Goal: Information Seeking & Learning: Check status

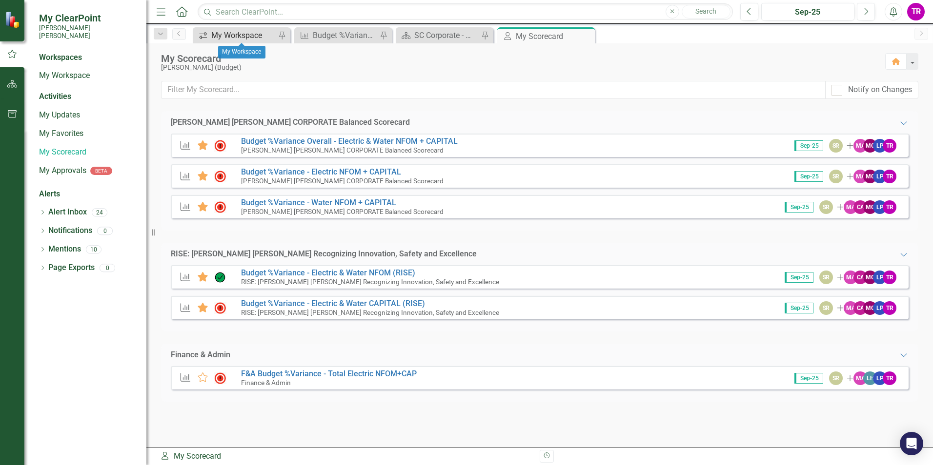
click at [248, 36] on div "My Workspace" at bounding box center [243, 35] width 64 height 12
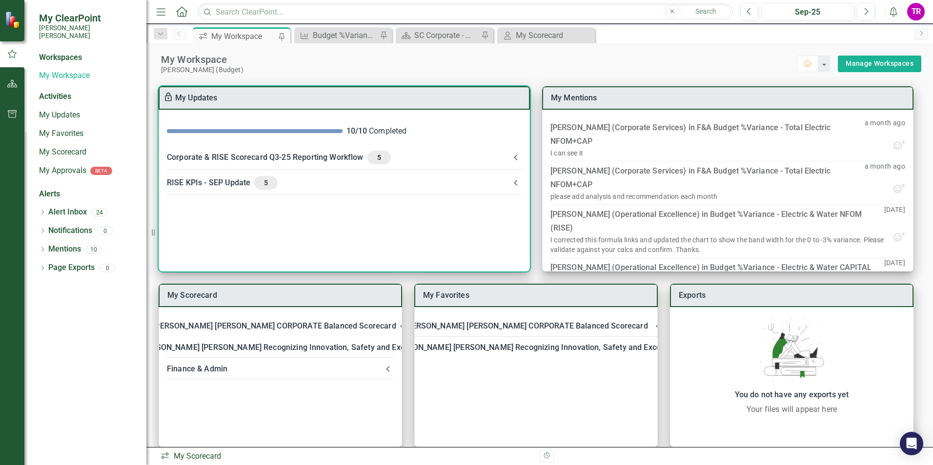
click at [514, 155] on icon at bounding box center [516, 158] width 12 height 12
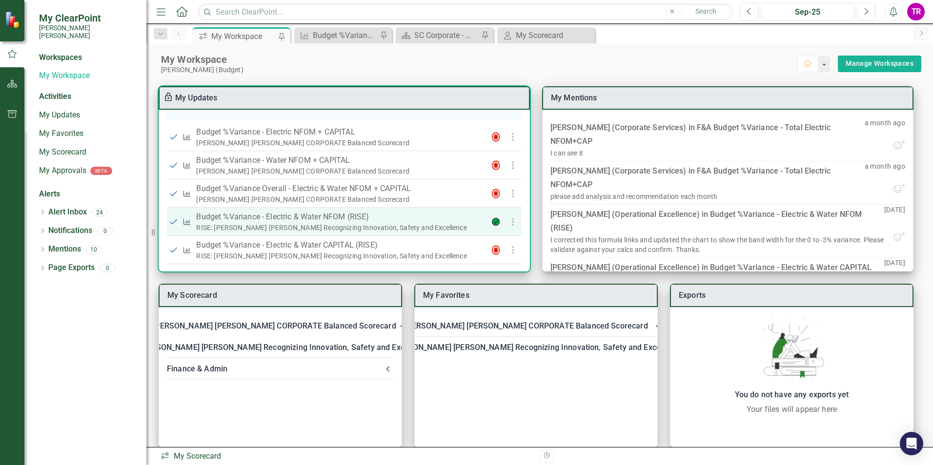
scroll to position [293, 0]
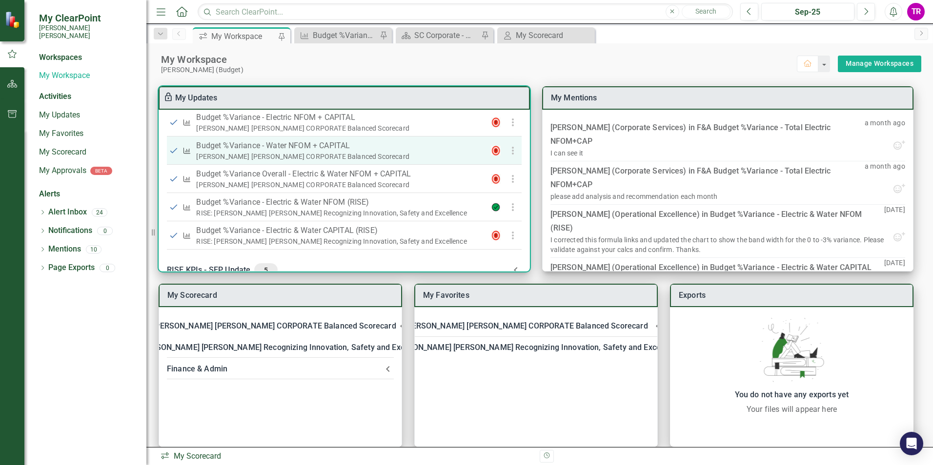
click at [318, 152] on p "Budget %Variance​ - Water NFOM + CAPITAL" at bounding box center [339, 146] width 287 height 12
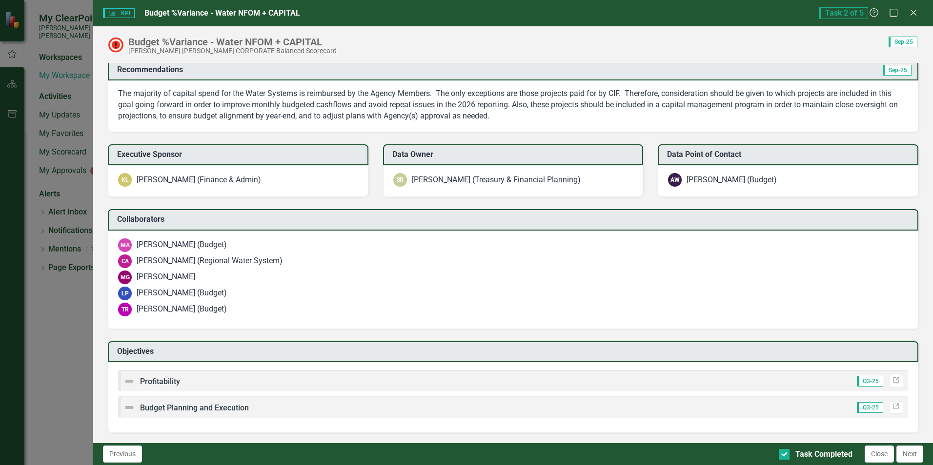
scroll to position [927, 0]
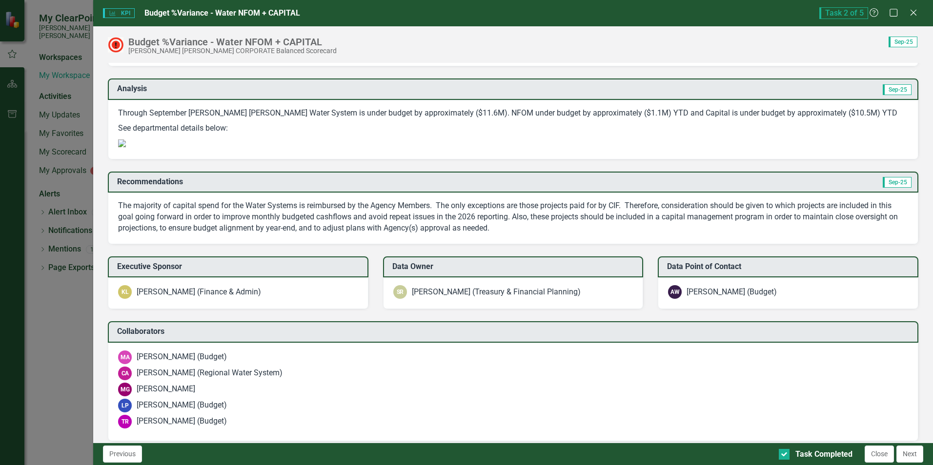
click at [526, 121] on p "Through September [PERSON_NAME] [PERSON_NAME] Water System is under budget by a…" at bounding box center [513, 114] width 790 height 13
click at [523, 121] on p "Through September [PERSON_NAME] [PERSON_NAME] Water System is under budget by a…" at bounding box center [513, 114] width 790 height 13
click at [530, 130] on p "See departmental details below:" at bounding box center [513, 128] width 790 height 15
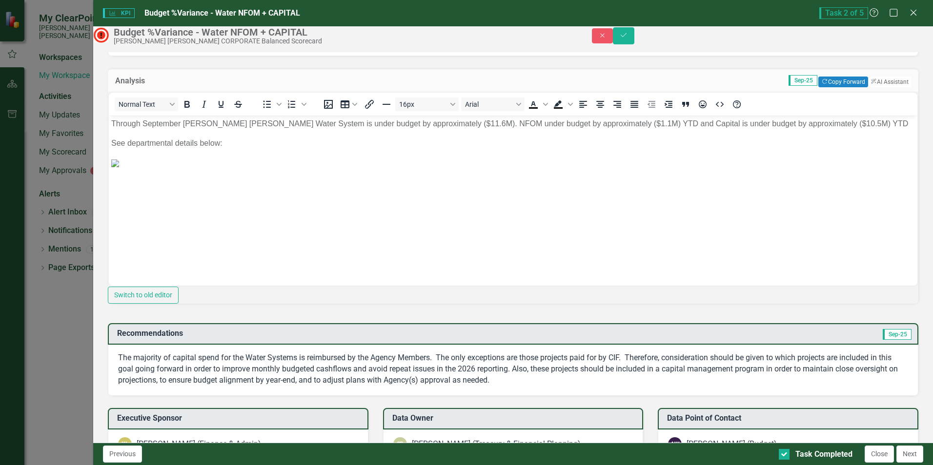
scroll to position [0, 0]
click at [816, 122] on p "Through September [PERSON_NAME] [PERSON_NAME] Water System is under budget by a…" at bounding box center [512, 124] width 803 height 12
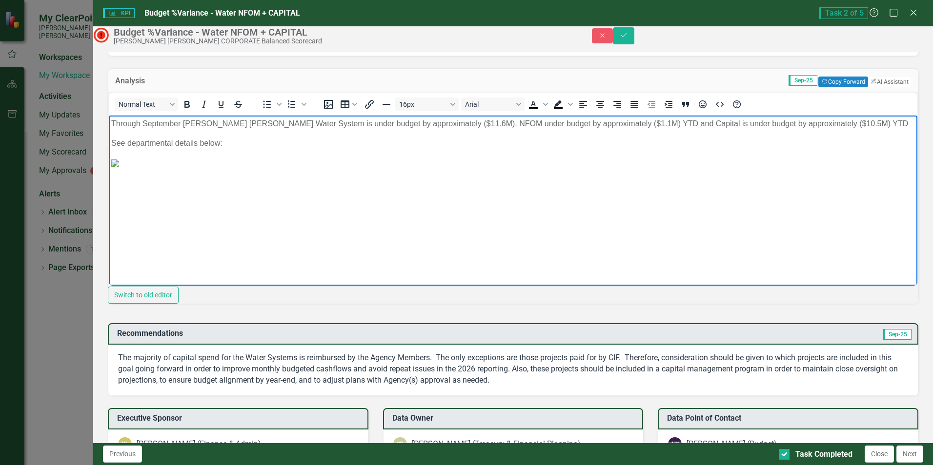
click at [838, 122] on p "Through September [PERSON_NAME] [PERSON_NAME] Water System is under budget by a…" at bounding box center [512, 124] width 803 height 12
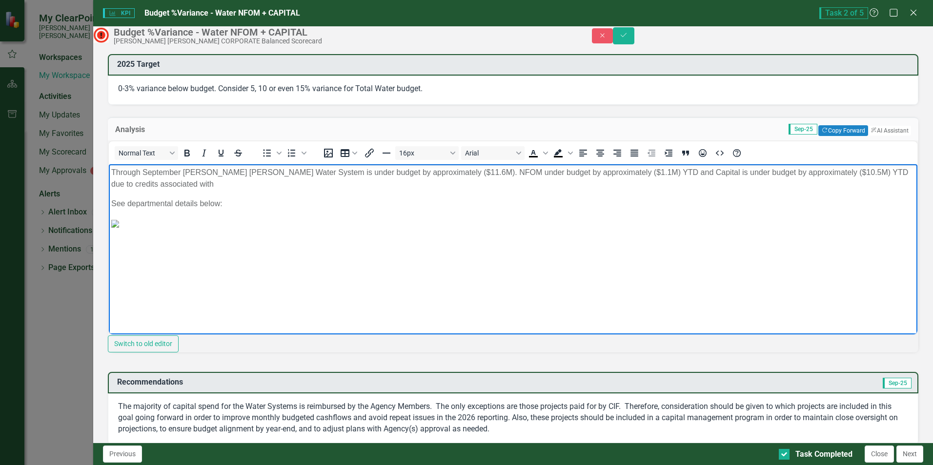
scroll to position [829, 0]
